Goal: Navigation & Orientation: Find specific page/section

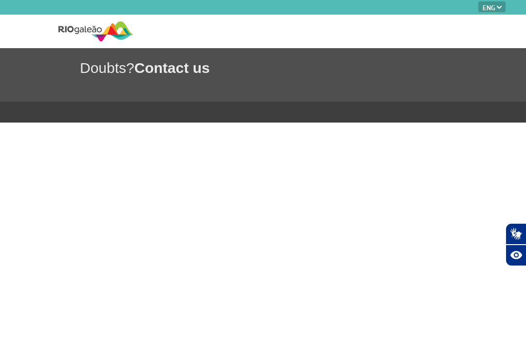
select select "en"
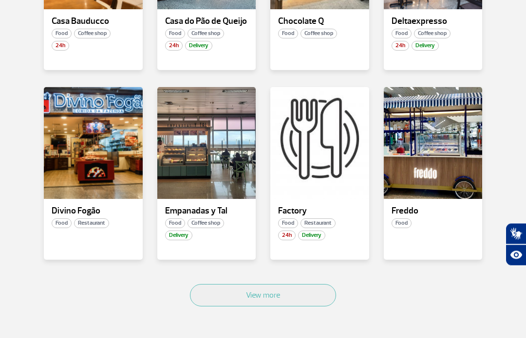
scroll to position [512, 0]
click at [271, 299] on button "View more" at bounding box center [263, 295] width 146 height 22
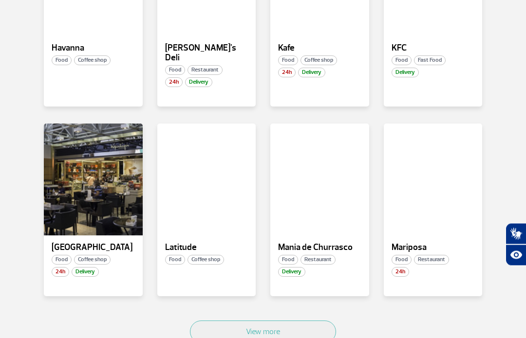
scroll to position [1068, 0]
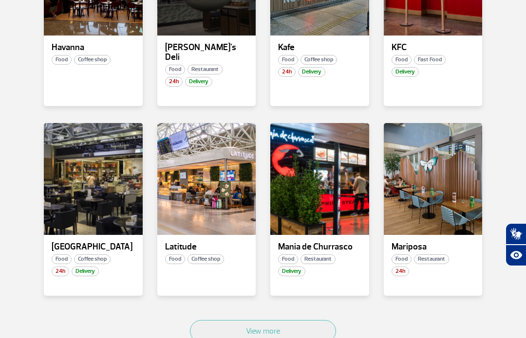
click at [246, 320] on button "View more" at bounding box center [263, 331] width 146 height 22
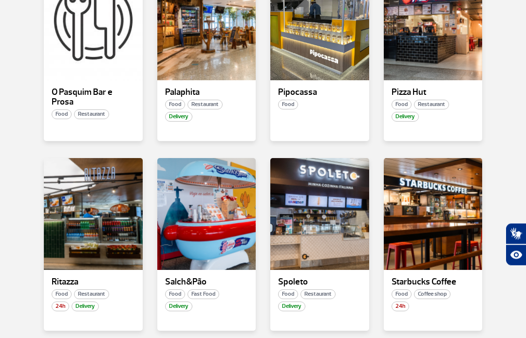
scroll to position [1603, 0]
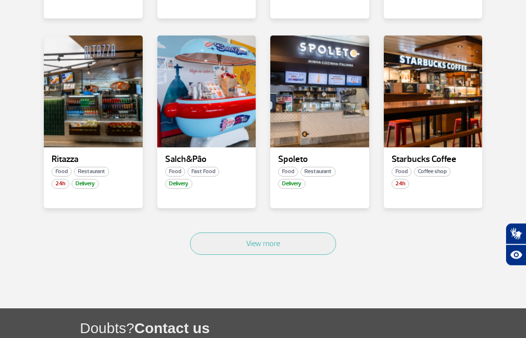
click at [267, 233] on button "View more" at bounding box center [263, 244] width 146 height 22
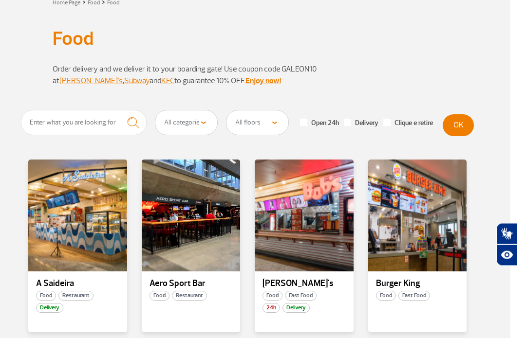
scroll to position [0, 6]
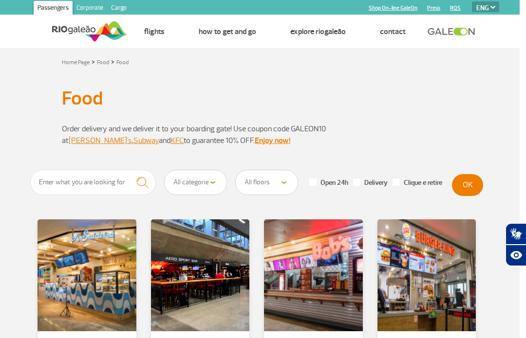
click at [80, 35] on img at bounding box center [89, 31] width 75 height 24
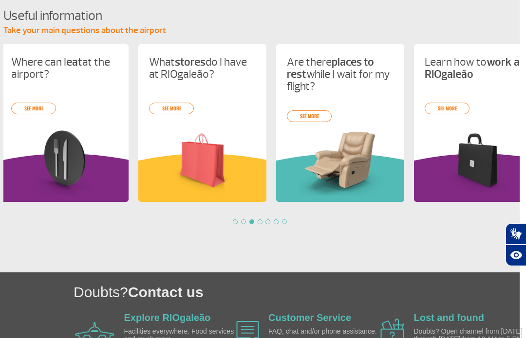
scroll to position [0, 276]
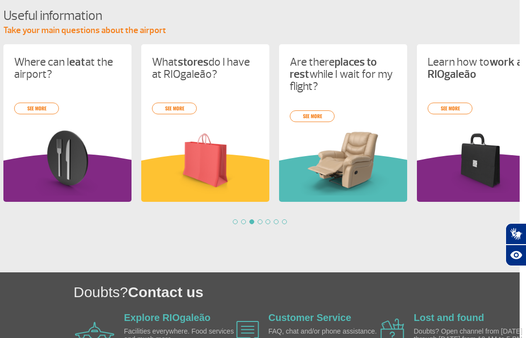
click at [182, 111] on link "see more" at bounding box center [174, 109] width 45 height 12
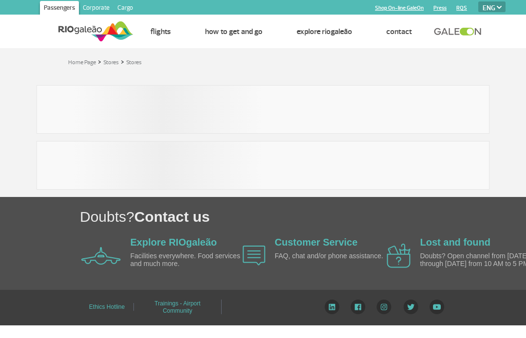
select select "en"
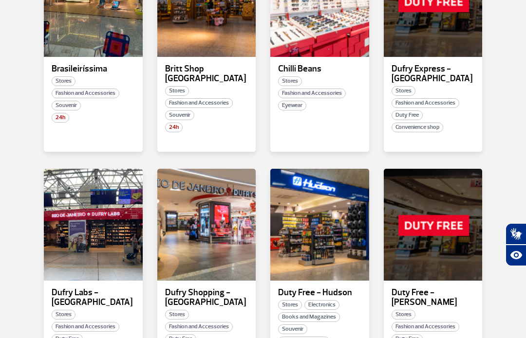
scroll to position [471, 0]
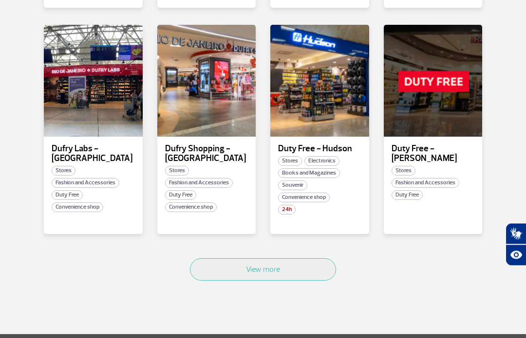
click at [280, 267] on button "View more" at bounding box center [263, 270] width 146 height 22
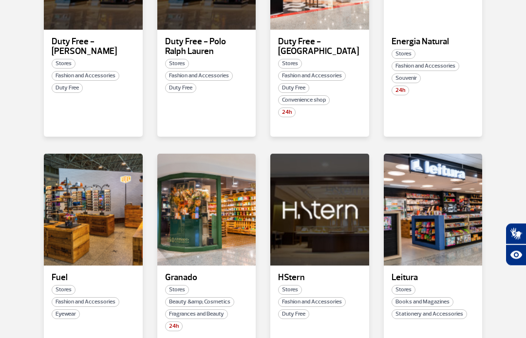
scroll to position [955, 0]
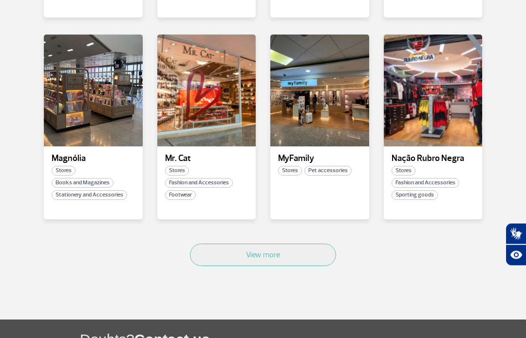
click at [280, 244] on button "View more" at bounding box center [263, 255] width 146 height 22
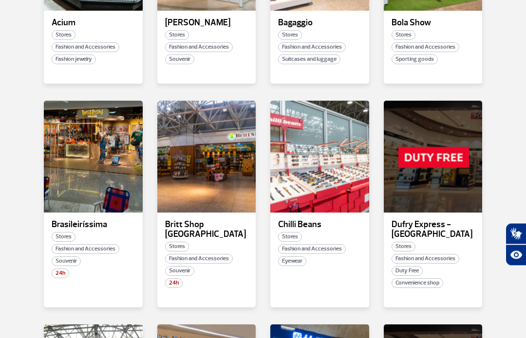
scroll to position [342, 0]
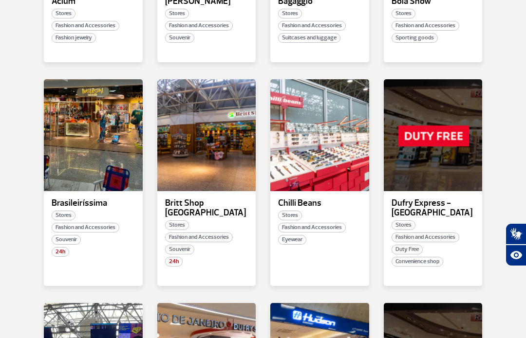
click at [436, 208] on p "Dufry Express - [GEOGRAPHIC_DATA]" at bounding box center [433, 208] width 83 height 19
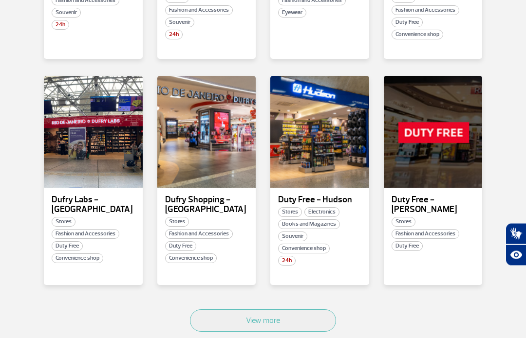
scroll to position [570, 0]
click at [212, 195] on p "Dufry Shopping - [GEOGRAPHIC_DATA]" at bounding box center [206, 204] width 83 height 19
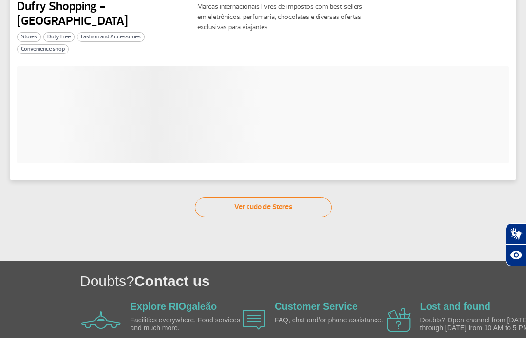
click at [206, 163] on div "Dufry Shopping - [GEOGRAPHIC_DATA] Stores Duty Free Fashion and Accessories Con…" at bounding box center [263, 81] width 506 height 199
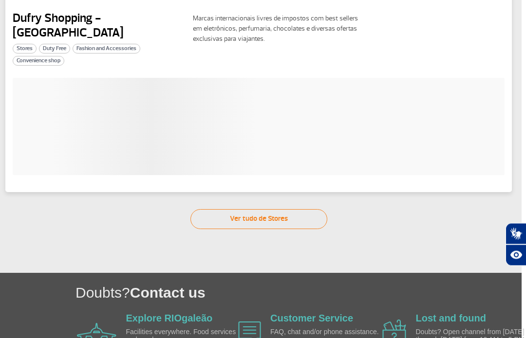
scroll to position [0, 6]
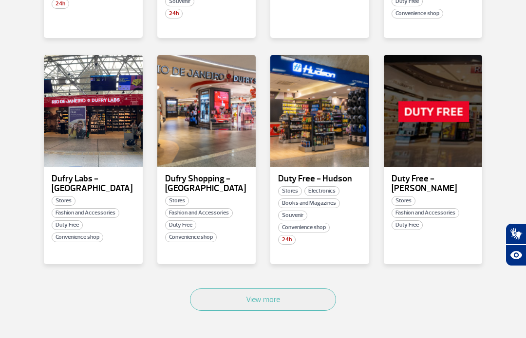
scroll to position [597, 0]
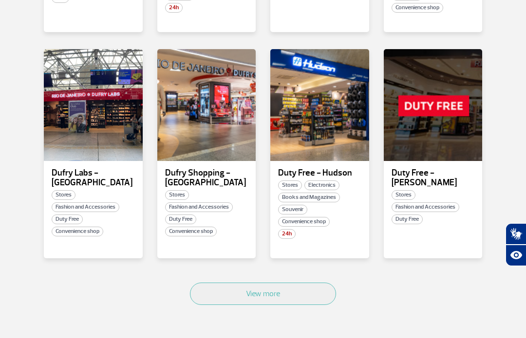
click at [293, 276] on div "View more" at bounding box center [263, 305] width 453 height 59
click at [266, 297] on button "View more" at bounding box center [263, 294] width 146 height 22
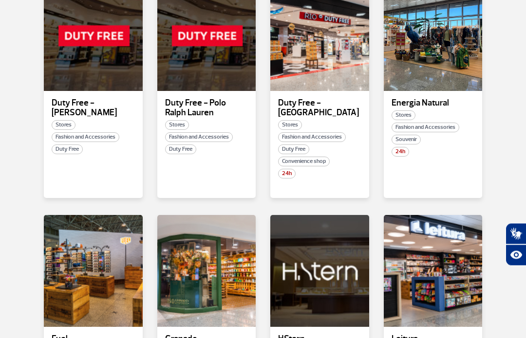
scroll to position [893, 0]
click at [305, 102] on p "Duty Free - [GEOGRAPHIC_DATA]" at bounding box center [319, 107] width 83 height 19
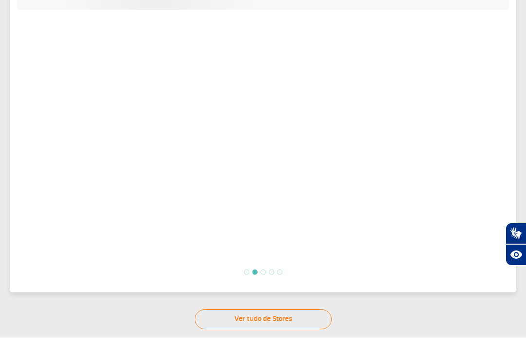
scroll to position [239, 6]
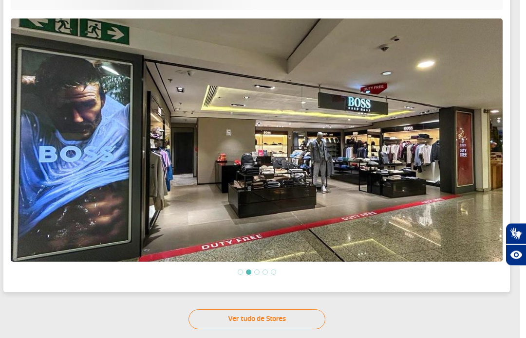
click at [258, 270] on li at bounding box center [256, 272] width 5 height 5
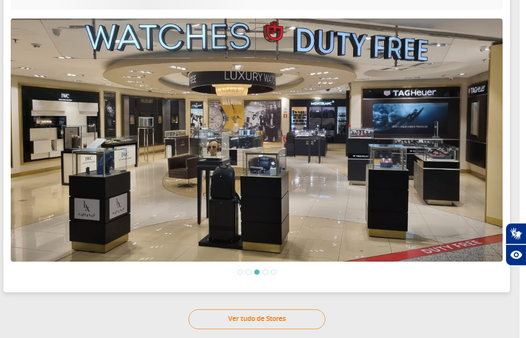
scroll to position [240, 6]
click at [264, 270] on li at bounding box center [264, 272] width 5 height 5
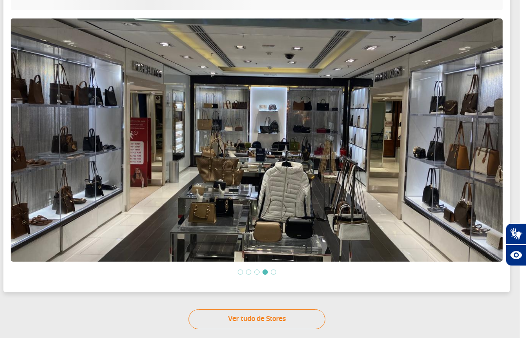
click at [276, 268] on ol at bounding box center [257, 272] width 492 height 8
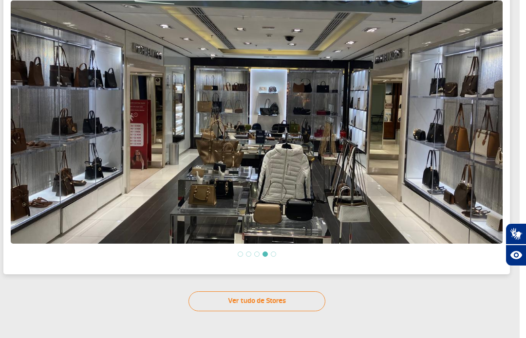
click at [272, 256] on div "Duty Free - Rio Stores Duty Free Fashion and Accessories Convenience shop 24H M…" at bounding box center [256, 46] width 506 height 456
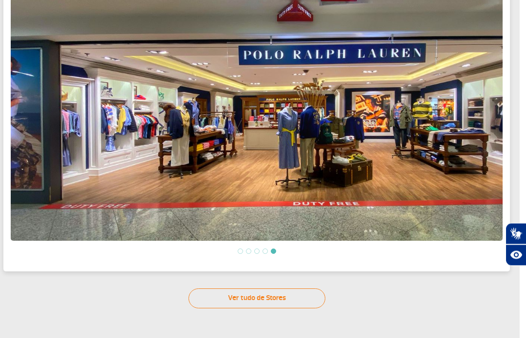
scroll to position [243, 6]
click at [272, 289] on link "Ver tudo de Stores" at bounding box center [256, 299] width 137 height 20
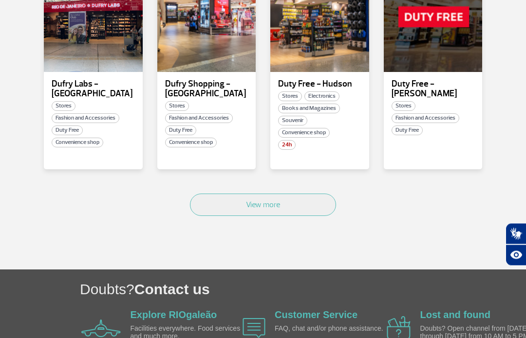
scroll to position [709, 0]
